Goal: Task Accomplishment & Management: Manage account settings

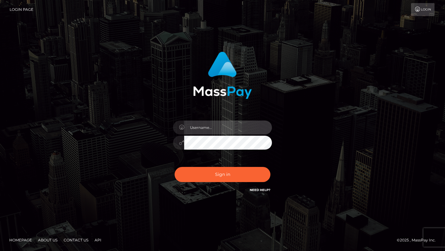
click at [204, 131] on input "text" at bounding box center [228, 128] width 88 height 14
type input "nataliarosas52@gmail.com"
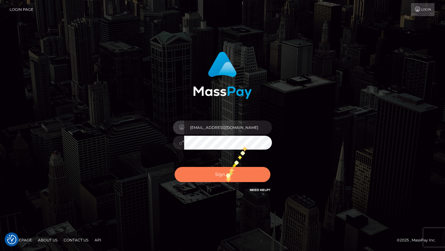
click at [225, 176] on button "Sign in" at bounding box center [223, 174] width 96 height 15
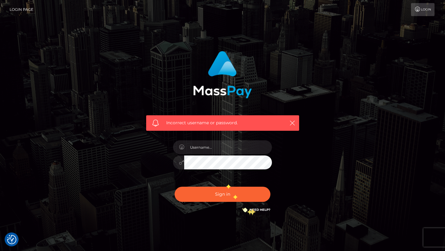
click at [250, 208] on link "Need Help?" at bounding box center [260, 210] width 21 height 4
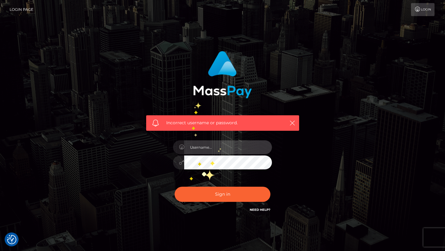
click at [219, 146] on input "text" at bounding box center [228, 147] width 88 height 14
type input "nataliarosas52@gmail.com"
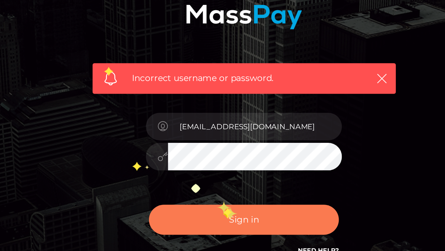
click at [212, 189] on button "Sign in" at bounding box center [223, 194] width 96 height 15
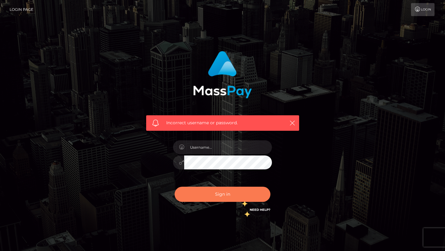
click at [242, 198] on button "Sign in" at bounding box center [223, 194] width 96 height 15
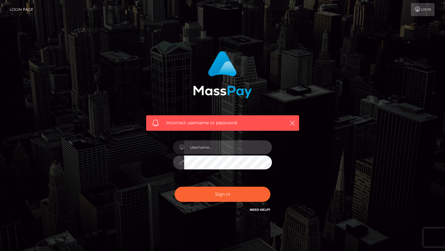
click at [228, 148] on input "text" at bounding box center [228, 147] width 88 height 14
type input "[EMAIL_ADDRESS][DOMAIN_NAME]"
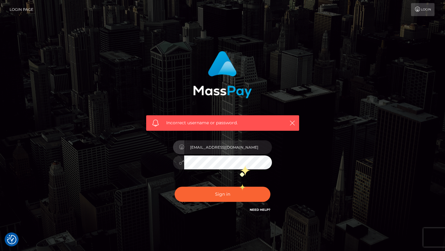
click at [239, 185] on div "Sign in Need Help?" at bounding box center [222, 197] width 108 height 28
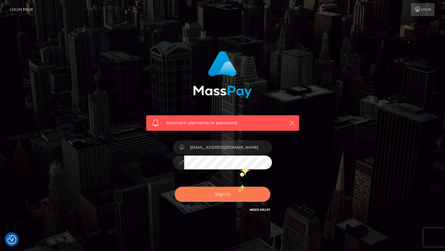
click at [236, 195] on button "Sign in" at bounding box center [223, 194] width 96 height 15
